Goal: Entertainment & Leisure: Consume media (video, audio)

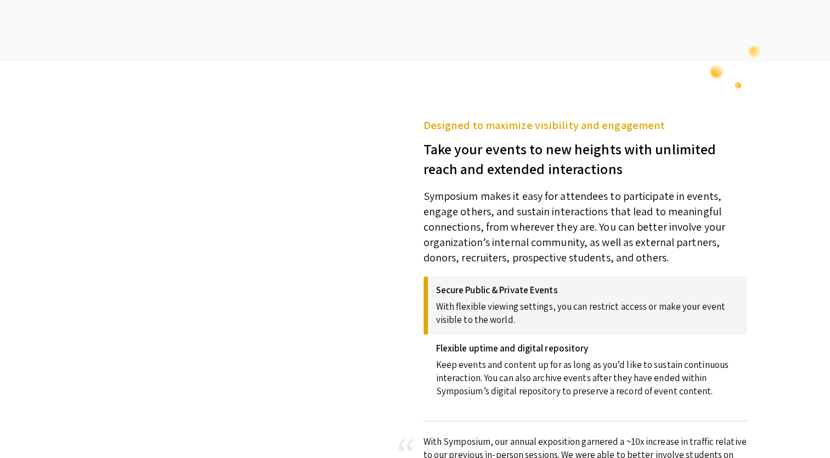
scroll to position [1371, 0]
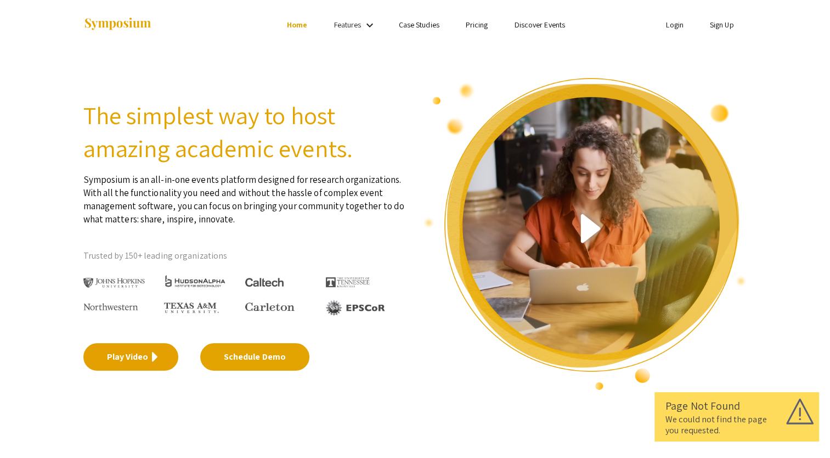
click at [131, 359] on link "Play Video" at bounding box center [130, 356] width 95 height 27
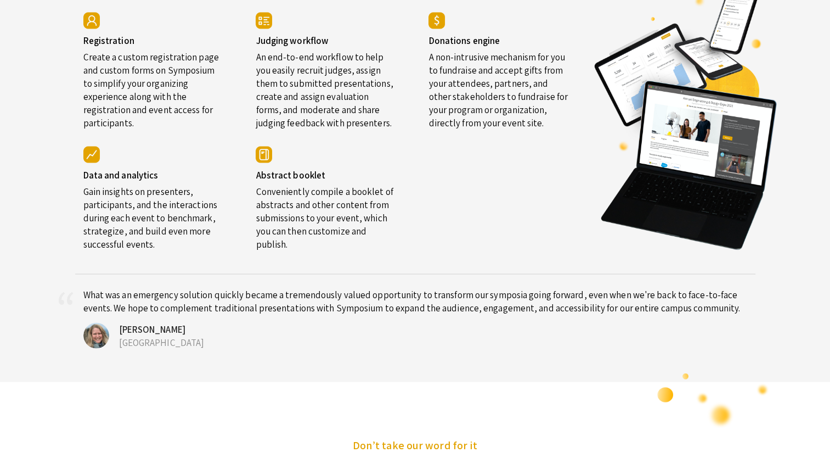
scroll to position [2140, 0]
